Goal: Task Accomplishment & Management: Use online tool/utility

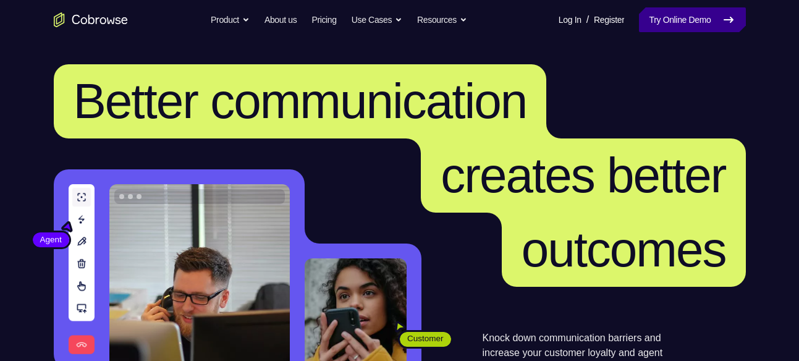
click at [672, 19] on link "Try Online Demo" at bounding box center [692, 19] width 106 height 25
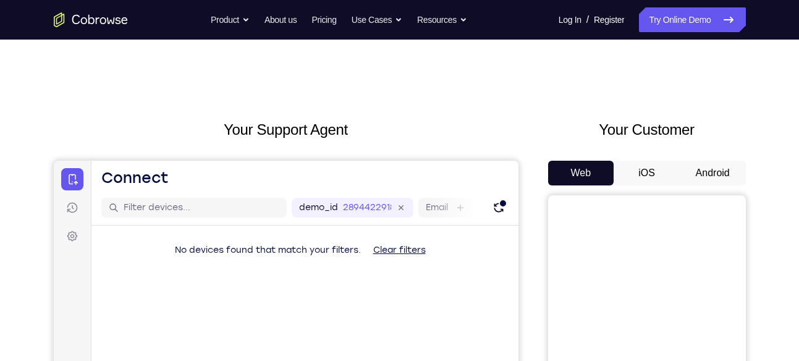
click at [703, 168] on button "Android" at bounding box center [712, 173] width 66 height 25
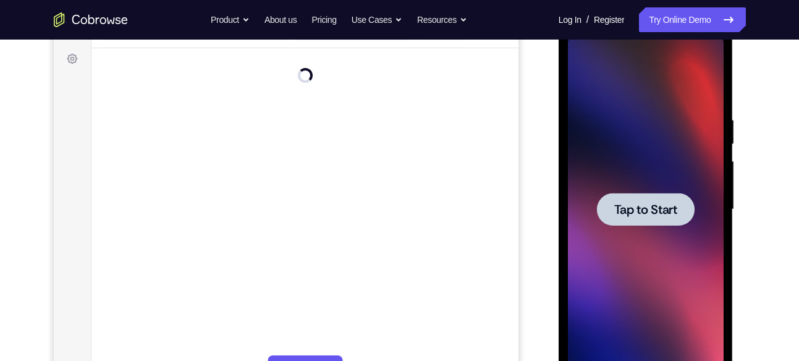
click at [660, 203] on span "Tap to Start" at bounding box center [645, 209] width 63 height 12
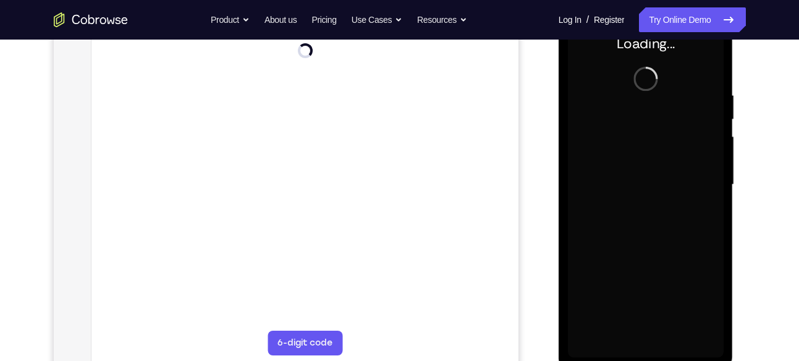
scroll to position [203, 0]
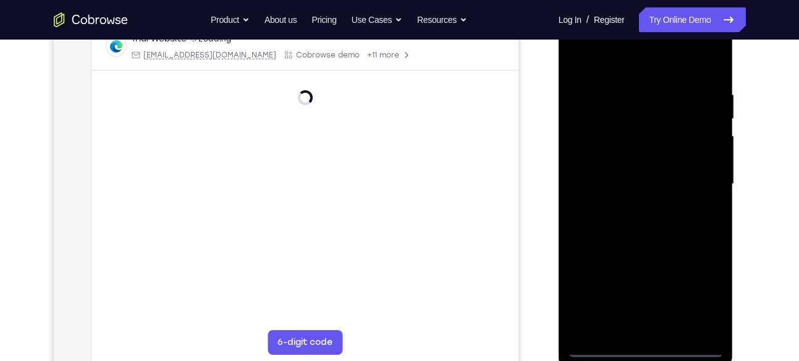
click at [645, 346] on div at bounding box center [646, 184] width 156 height 346
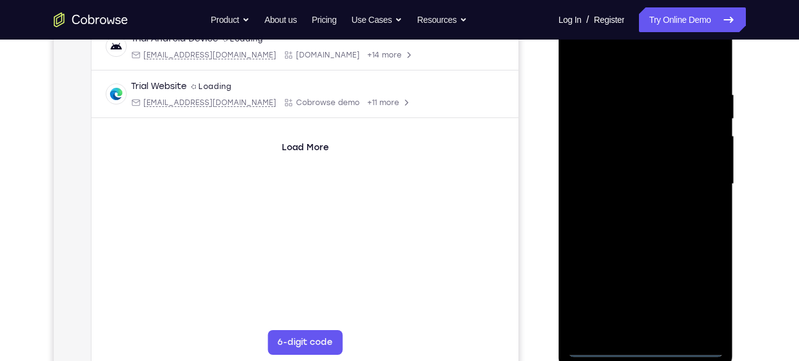
click at [706, 289] on div at bounding box center [646, 184] width 156 height 346
click at [600, 56] on div at bounding box center [646, 184] width 156 height 346
click at [692, 180] on div at bounding box center [646, 184] width 156 height 346
click at [634, 331] on div at bounding box center [646, 184] width 156 height 346
click at [634, 177] on div at bounding box center [646, 184] width 156 height 346
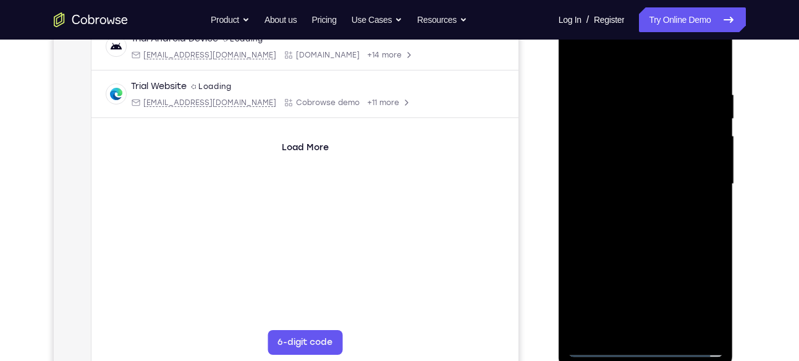
click at [635, 157] on div at bounding box center [646, 184] width 156 height 346
click at [646, 184] on div at bounding box center [646, 184] width 156 height 346
click at [644, 237] on div at bounding box center [646, 184] width 156 height 346
drag, startPoint x: 644, startPoint y: 237, endPoint x: 648, endPoint y: 150, distance: 86.5
click at [648, 150] on div at bounding box center [646, 184] width 156 height 346
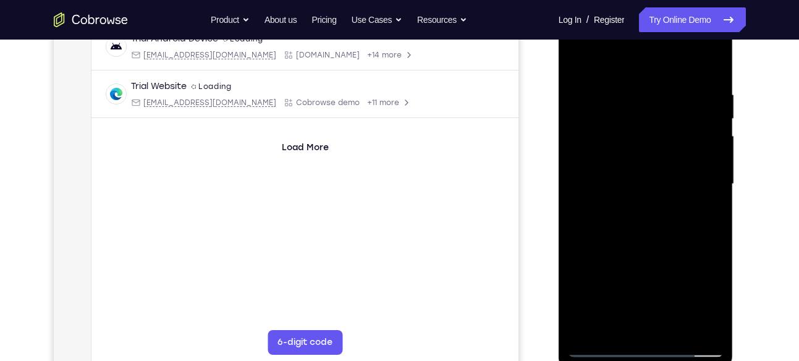
click at [720, 314] on div at bounding box center [646, 184] width 156 height 346
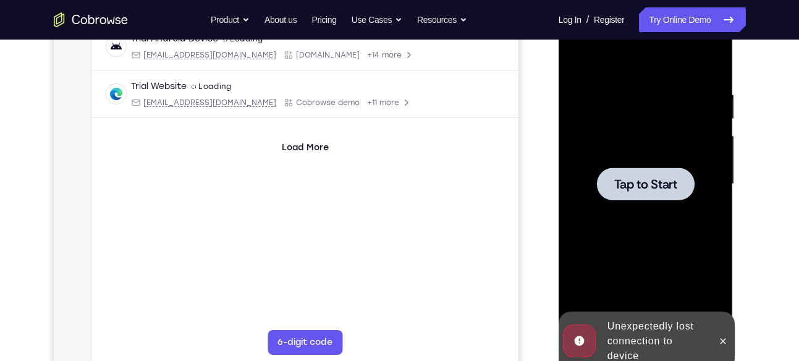
click at [655, 170] on div at bounding box center [646, 183] width 98 height 33
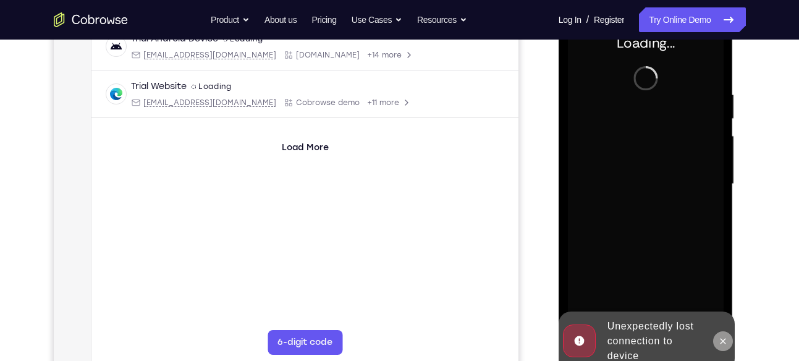
click at [721, 343] on icon at bounding box center [723, 341] width 10 height 10
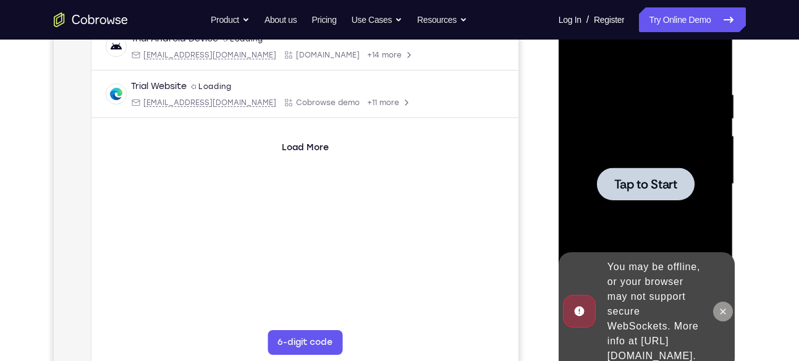
click at [720, 309] on button at bounding box center [723, 311] width 20 height 20
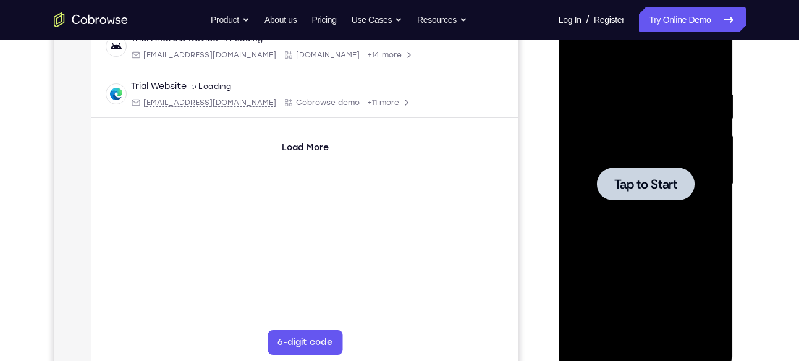
click at [639, 156] on div at bounding box center [646, 184] width 156 height 346
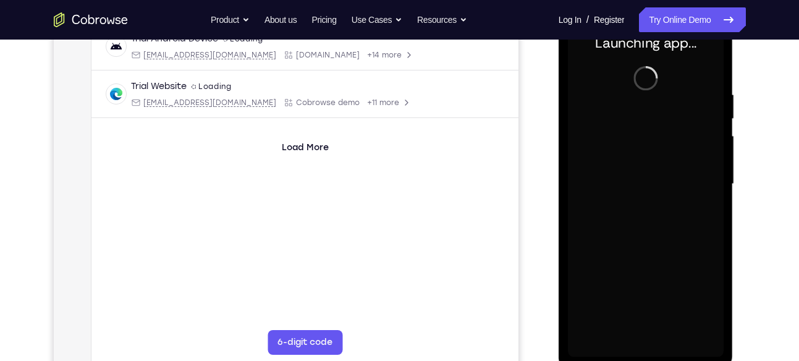
click at [648, 346] on div at bounding box center [646, 184] width 156 height 346
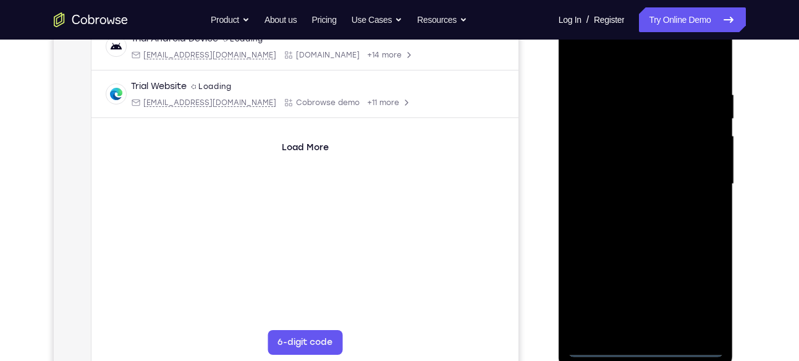
click at [642, 348] on div at bounding box center [646, 184] width 156 height 346
click at [697, 296] on div at bounding box center [646, 184] width 156 height 346
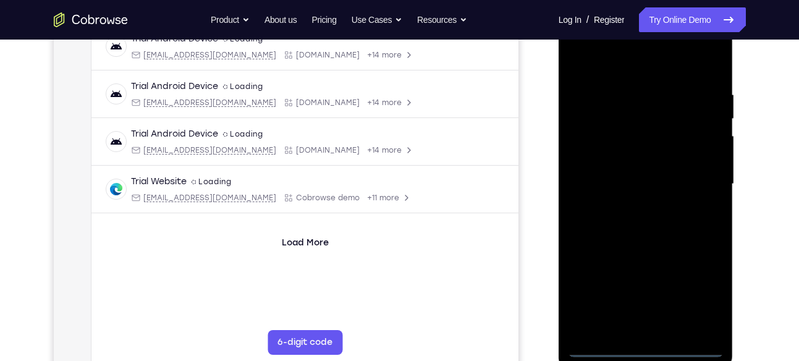
click at [598, 53] on div at bounding box center [646, 184] width 156 height 346
click at [697, 178] on div at bounding box center [646, 184] width 156 height 346
click at [632, 206] on div at bounding box center [646, 184] width 156 height 346
click at [621, 177] on div at bounding box center [646, 184] width 156 height 346
click at [625, 195] on div at bounding box center [646, 184] width 156 height 346
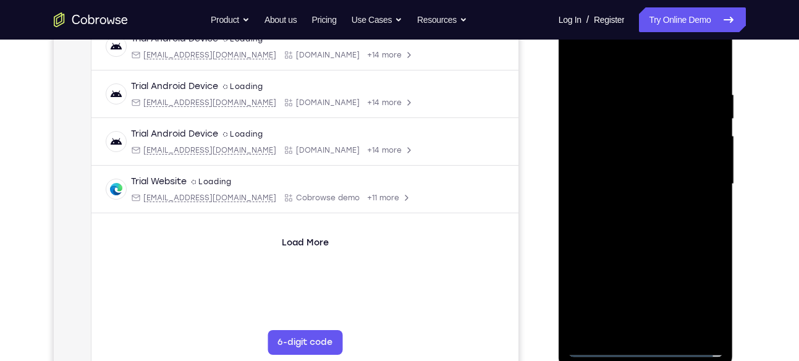
click at [620, 153] on div at bounding box center [646, 184] width 156 height 346
click at [712, 157] on div at bounding box center [646, 184] width 156 height 346
click at [621, 180] on div at bounding box center [646, 184] width 156 height 346
click at [651, 233] on div at bounding box center [646, 184] width 156 height 346
drag, startPoint x: 651, startPoint y: 233, endPoint x: 655, endPoint y: 127, distance: 106.3
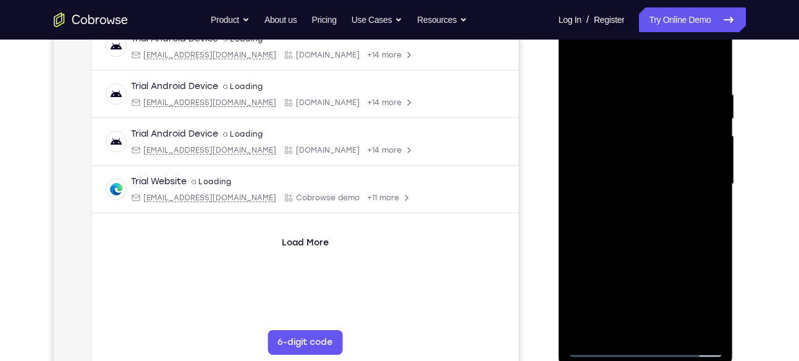
click at [655, 127] on div at bounding box center [646, 184] width 156 height 346
click at [677, 327] on div at bounding box center [646, 184] width 156 height 346
click at [638, 246] on div at bounding box center [646, 184] width 156 height 346
click at [619, 220] on div at bounding box center [646, 184] width 156 height 346
drag, startPoint x: 636, startPoint y: 62, endPoint x: 657, endPoint y: -67, distance: 131.4
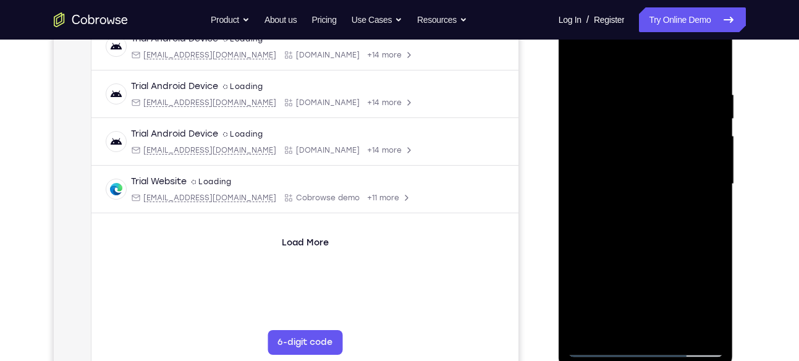
click at [657, 2] on html "Online web based iOS Simulators and Android Emulators. Run iPhone, iPad, Mobile…" at bounding box center [646, 187] width 176 height 371
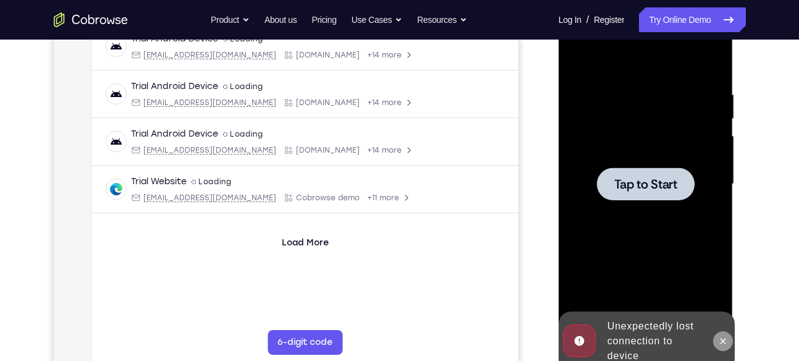
click at [721, 338] on icon at bounding box center [723, 341] width 6 height 6
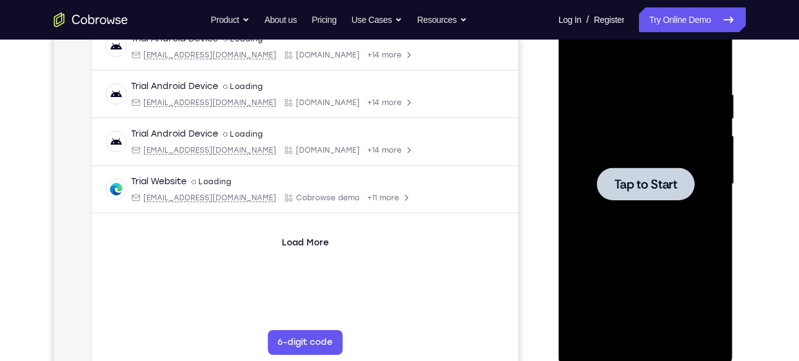
click at [643, 185] on span "Tap to Start" at bounding box center [645, 184] width 63 height 12
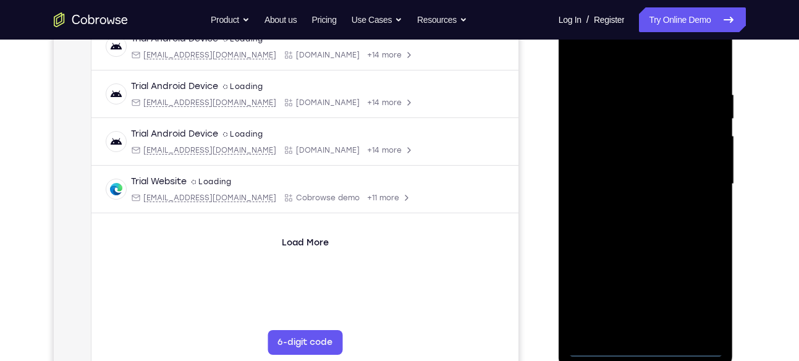
click at [647, 345] on div at bounding box center [646, 184] width 156 height 346
click at [705, 282] on div at bounding box center [646, 184] width 156 height 346
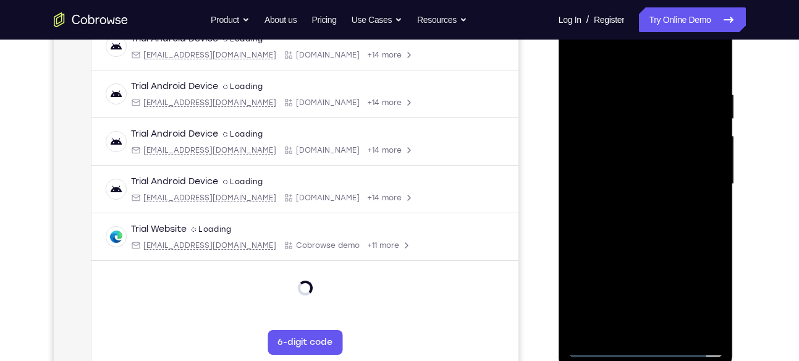
click at [699, 295] on div at bounding box center [646, 184] width 156 height 346
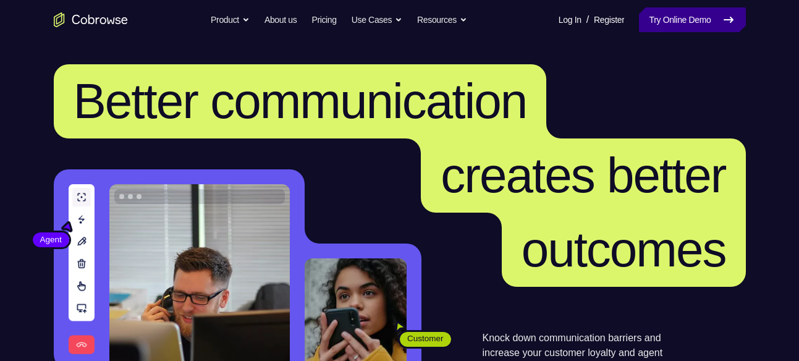
click at [652, 22] on link "Try Online Demo" at bounding box center [692, 19] width 106 height 25
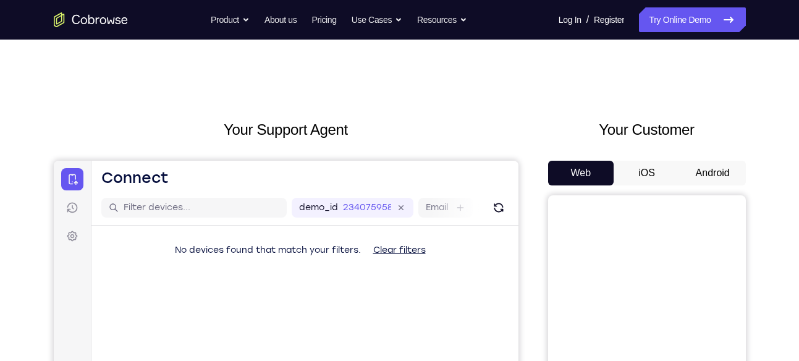
click at [719, 176] on button "Android" at bounding box center [712, 173] width 66 height 25
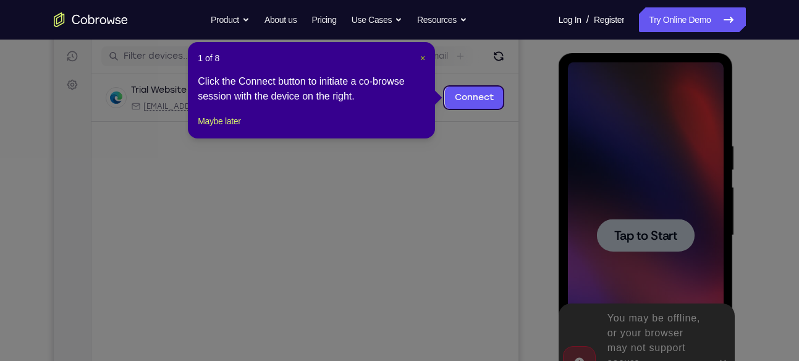
click at [424, 54] on span "×" at bounding box center [422, 58] width 5 height 10
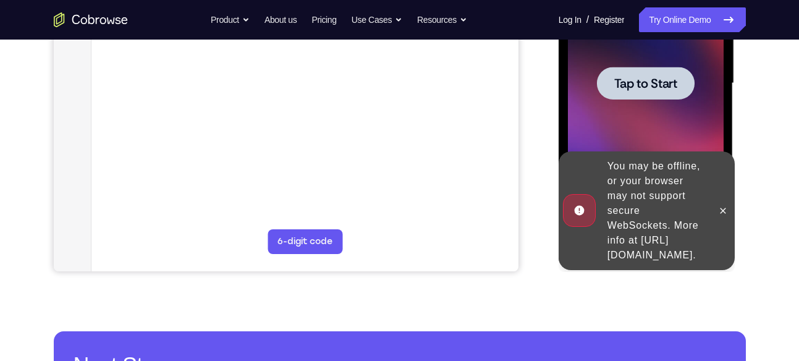
scroll to position [304, 0]
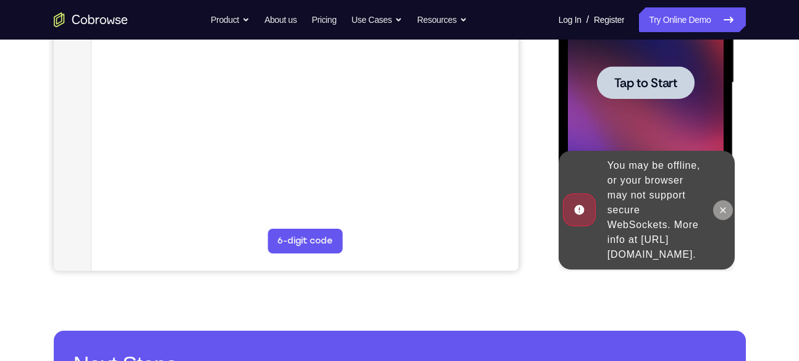
click at [718, 205] on icon at bounding box center [723, 210] width 10 height 10
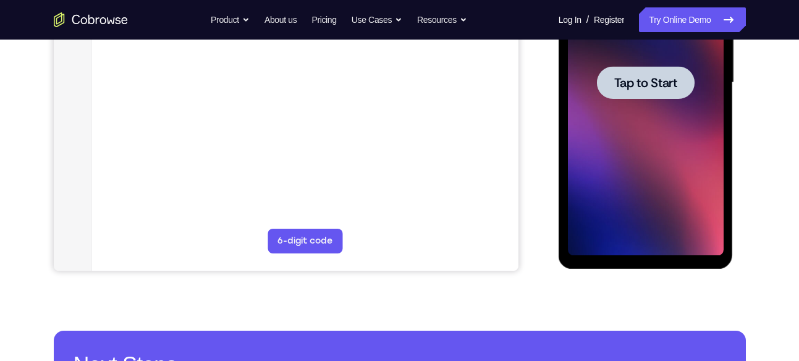
click at [630, 82] on span "Tap to Start" at bounding box center [645, 83] width 63 height 12
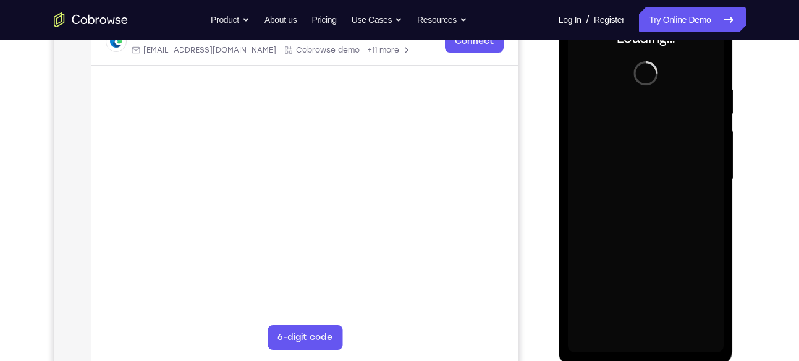
scroll to position [206, 0]
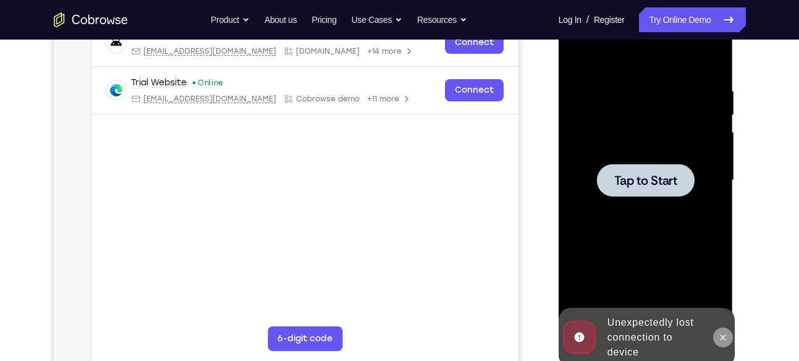
click at [724, 334] on icon at bounding box center [723, 337] width 10 height 10
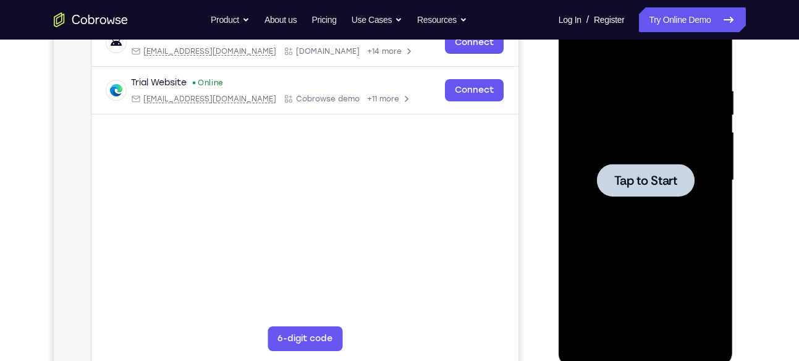
click at [655, 195] on div at bounding box center [646, 180] width 98 height 33
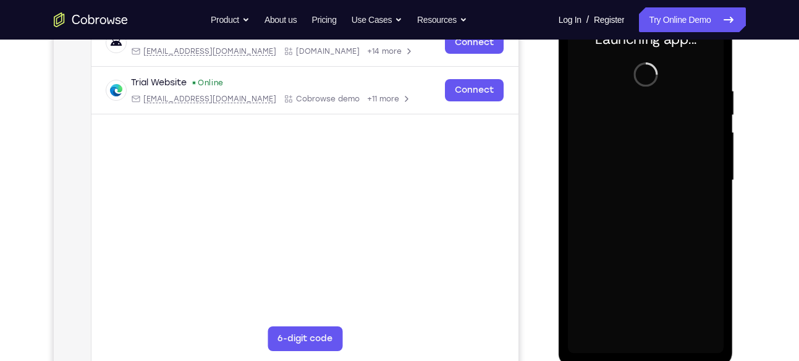
click at [646, 341] on div at bounding box center [646, 180] width 156 height 346
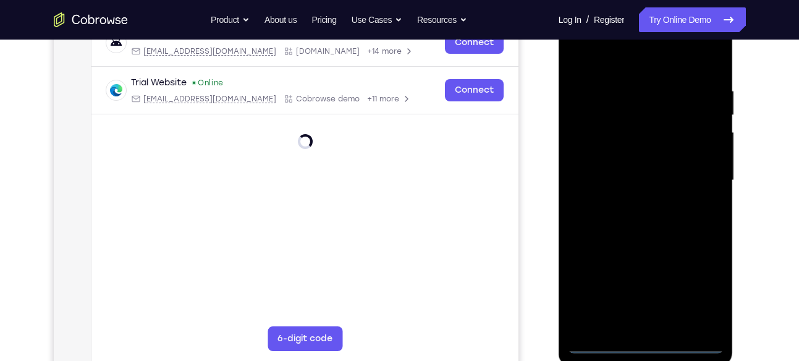
click at [647, 343] on div at bounding box center [646, 180] width 156 height 346
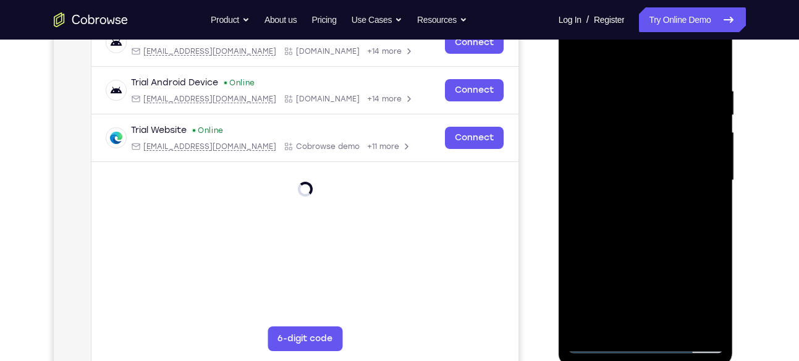
click at [701, 300] on div at bounding box center [646, 180] width 156 height 346
click at [613, 69] on div at bounding box center [646, 180] width 156 height 346
click at [613, 61] on div at bounding box center [646, 180] width 156 height 346
click at [699, 171] on div at bounding box center [646, 180] width 156 height 346
click at [634, 203] on div at bounding box center [646, 180] width 156 height 346
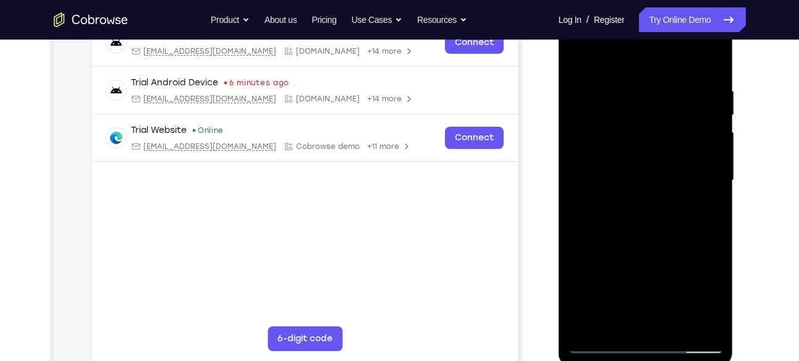
click at [634, 169] on div at bounding box center [646, 180] width 156 height 346
click at [631, 156] on div at bounding box center [646, 180] width 156 height 346
click at [640, 176] on div at bounding box center [646, 180] width 156 height 346
click at [670, 220] on div at bounding box center [646, 180] width 156 height 346
click at [633, 226] on div at bounding box center [646, 180] width 156 height 346
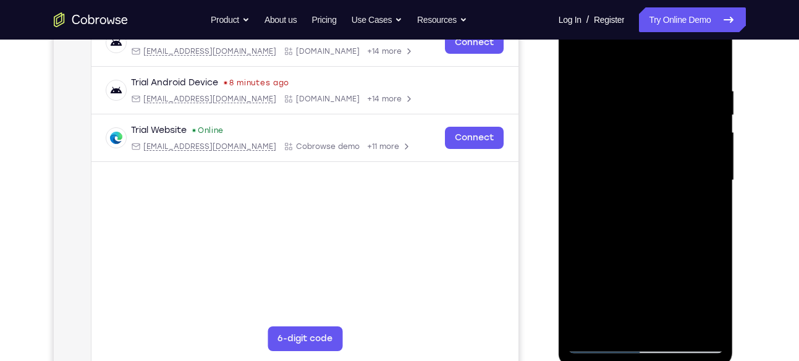
click at [679, 322] on div at bounding box center [646, 180] width 156 height 346
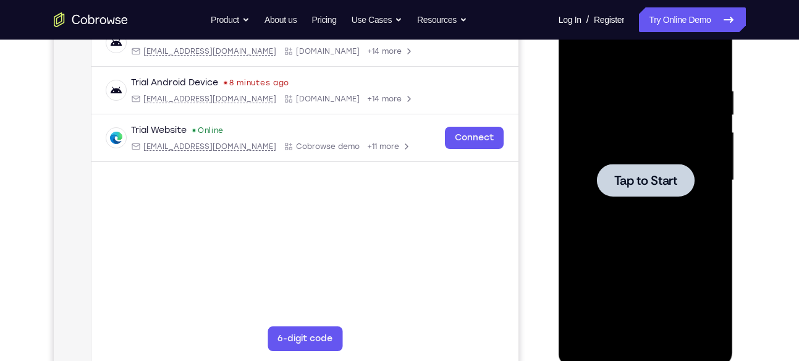
click at [629, 170] on div at bounding box center [646, 180] width 98 height 33
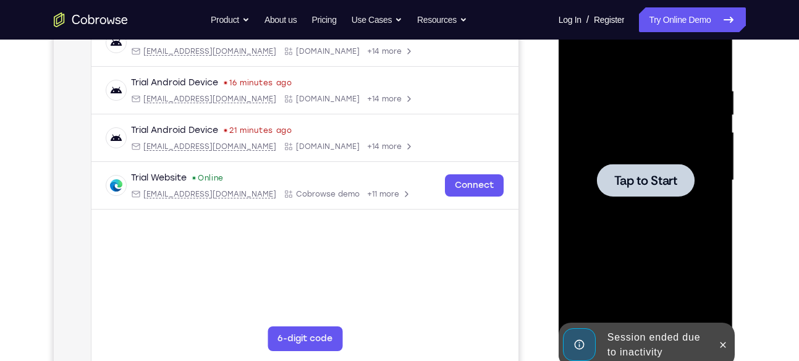
click at [622, 190] on div at bounding box center [646, 180] width 98 height 33
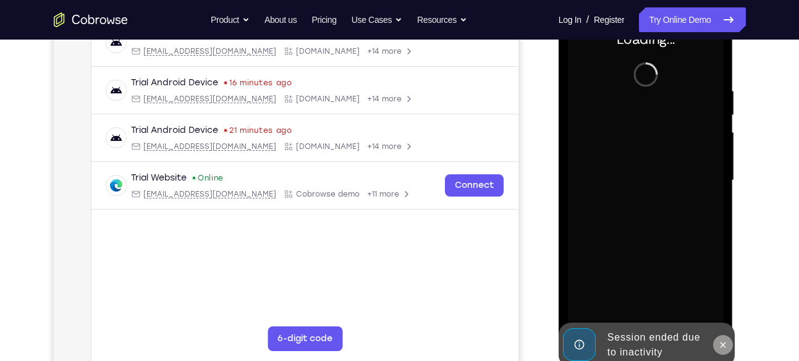
click at [724, 345] on icon at bounding box center [723, 345] width 6 height 6
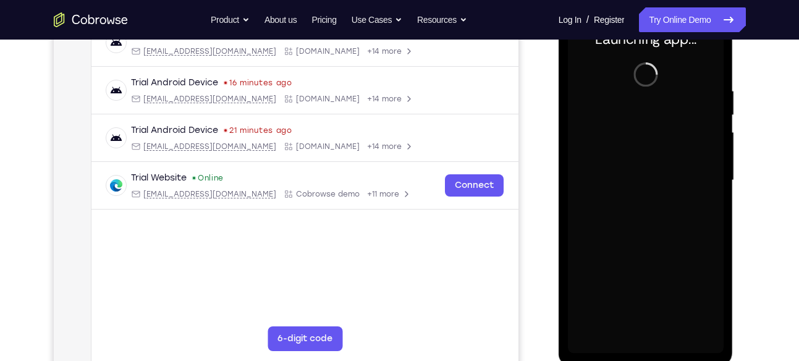
click at [649, 337] on div at bounding box center [646, 180] width 156 height 346
